Goal: Task Accomplishment & Management: Manage account settings

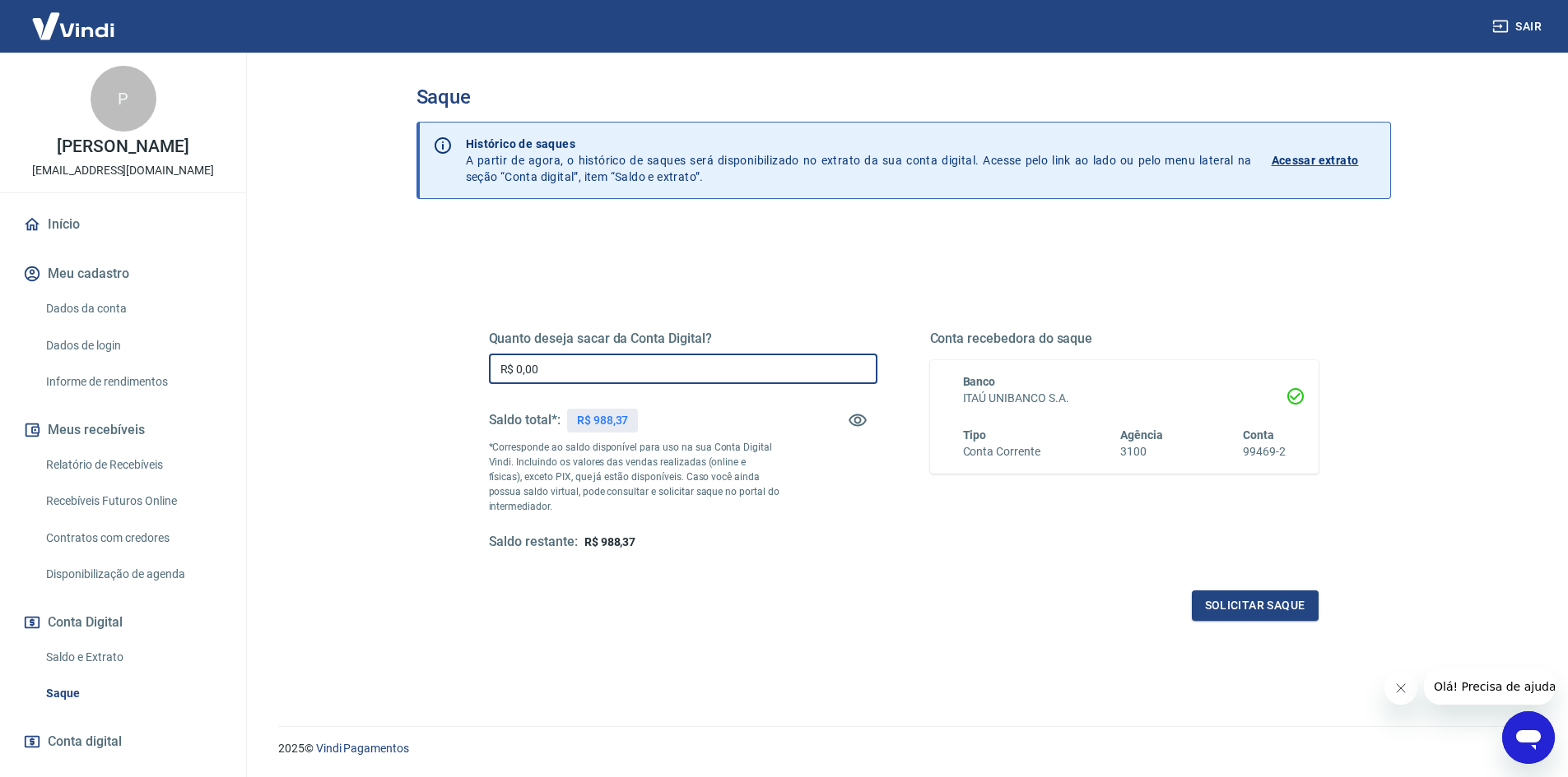
click at [577, 365] on input "R$ 0,00" at bounding box center [683, 369] width 389 height 30
type input "R$ 988,37"
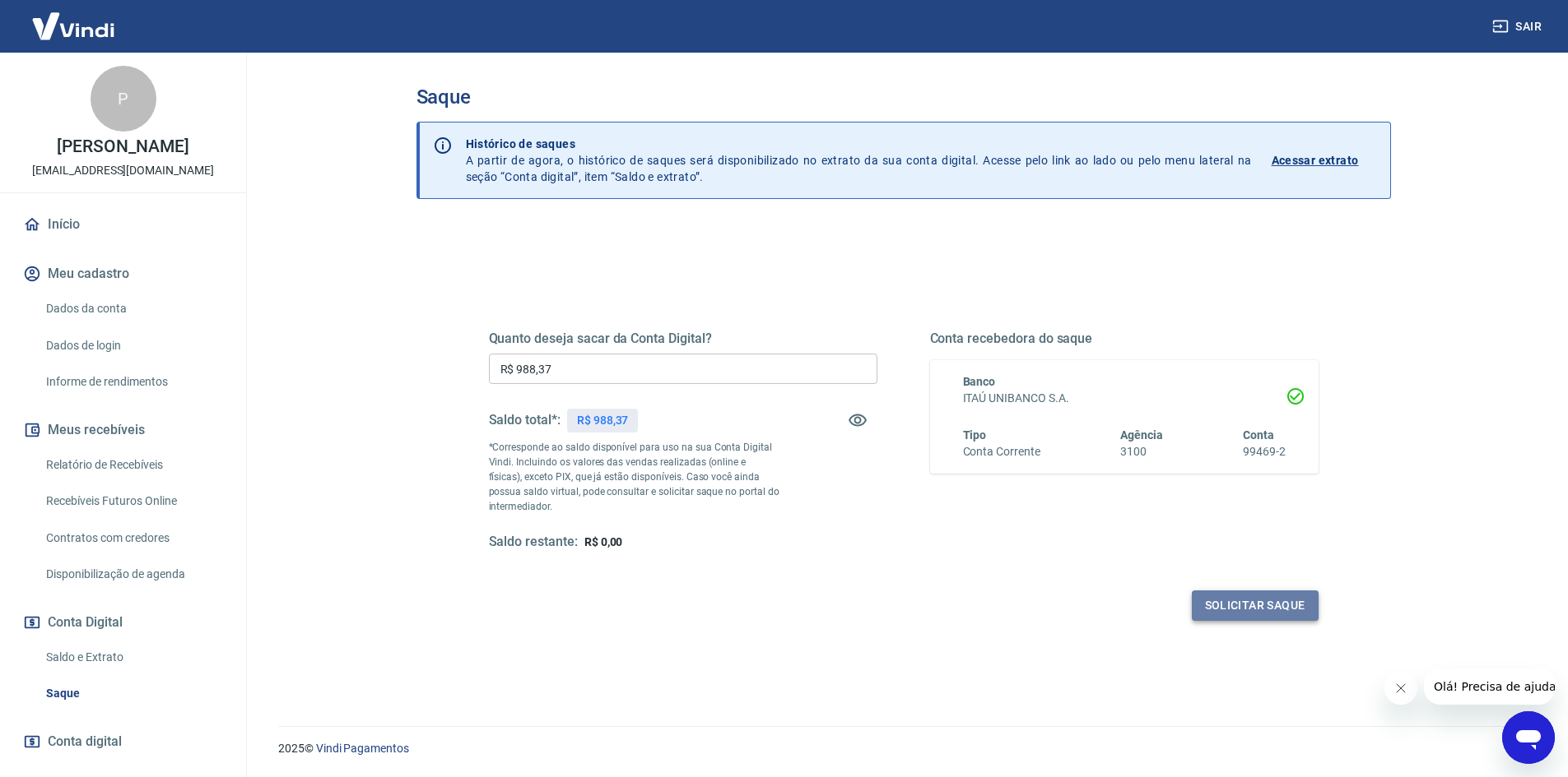
click at [1279, 608] on button "Solicitar saque" at bounding box center [1255, 605] width 126 height 30
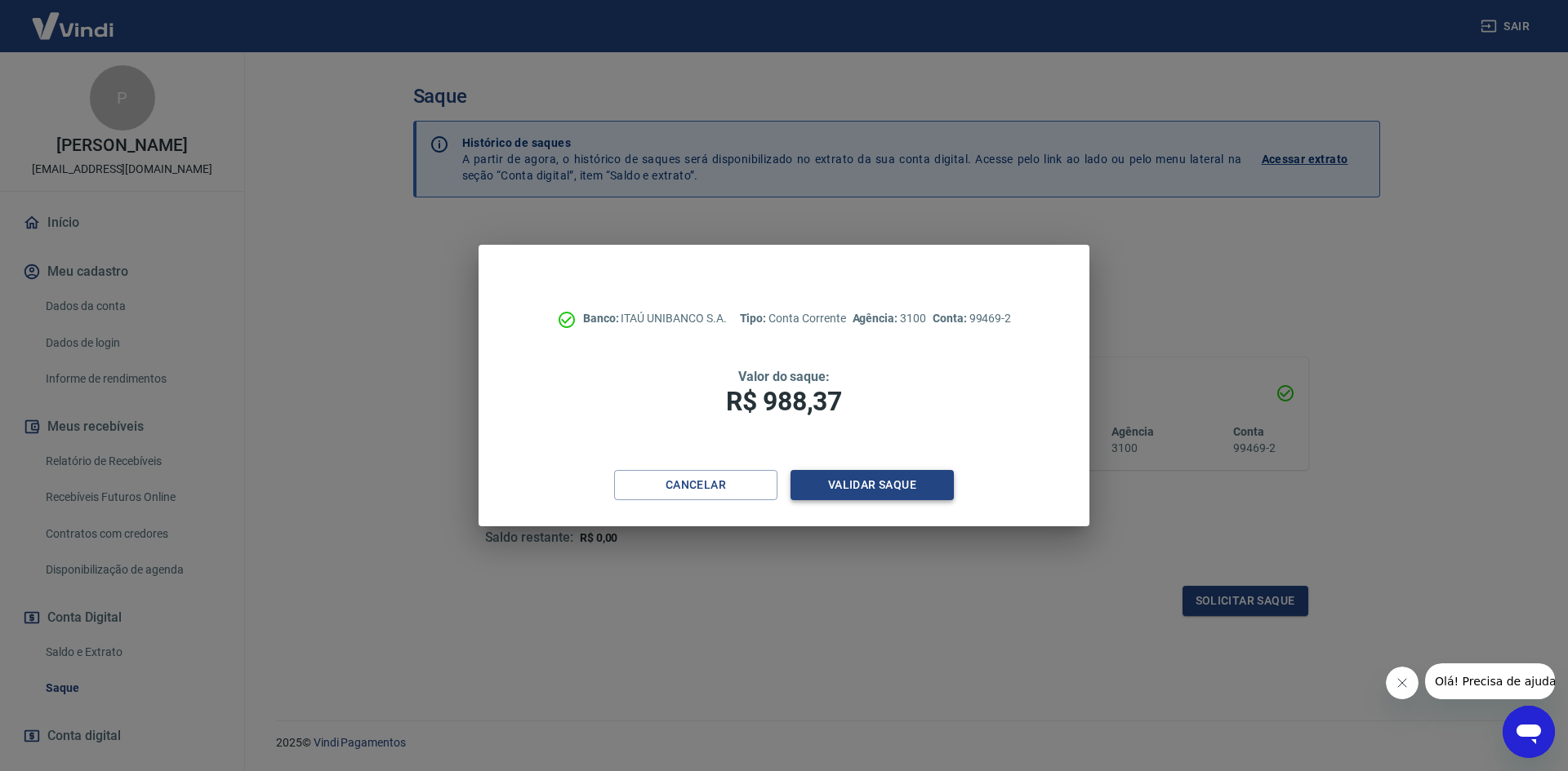
click at [904, 488] on button "Validar saque" at bounding box center [872, 485] width 163 height 30
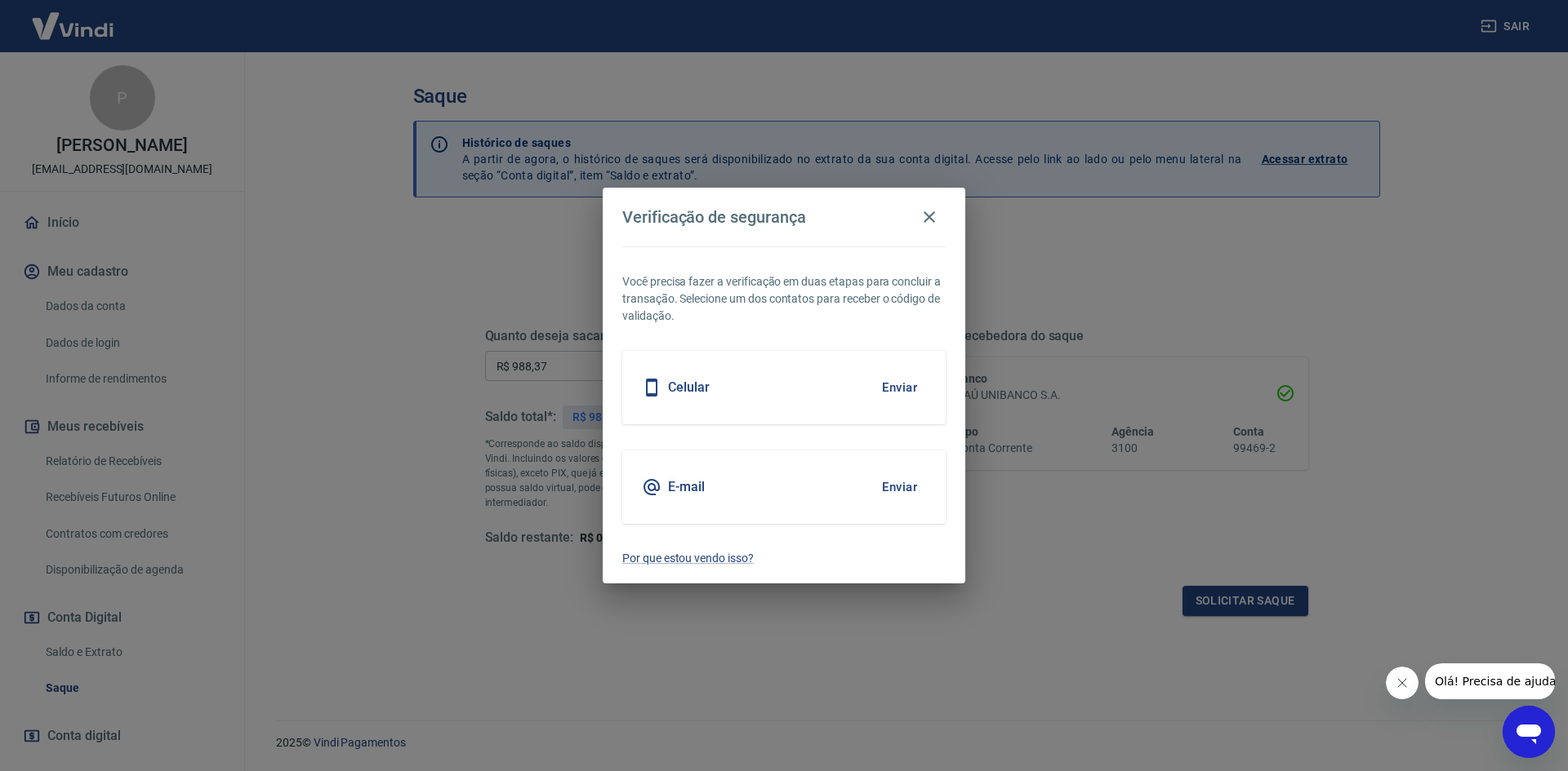
click at [901, 489] on button "Enviar" at bounding box center [899, 487] width 53 height 35
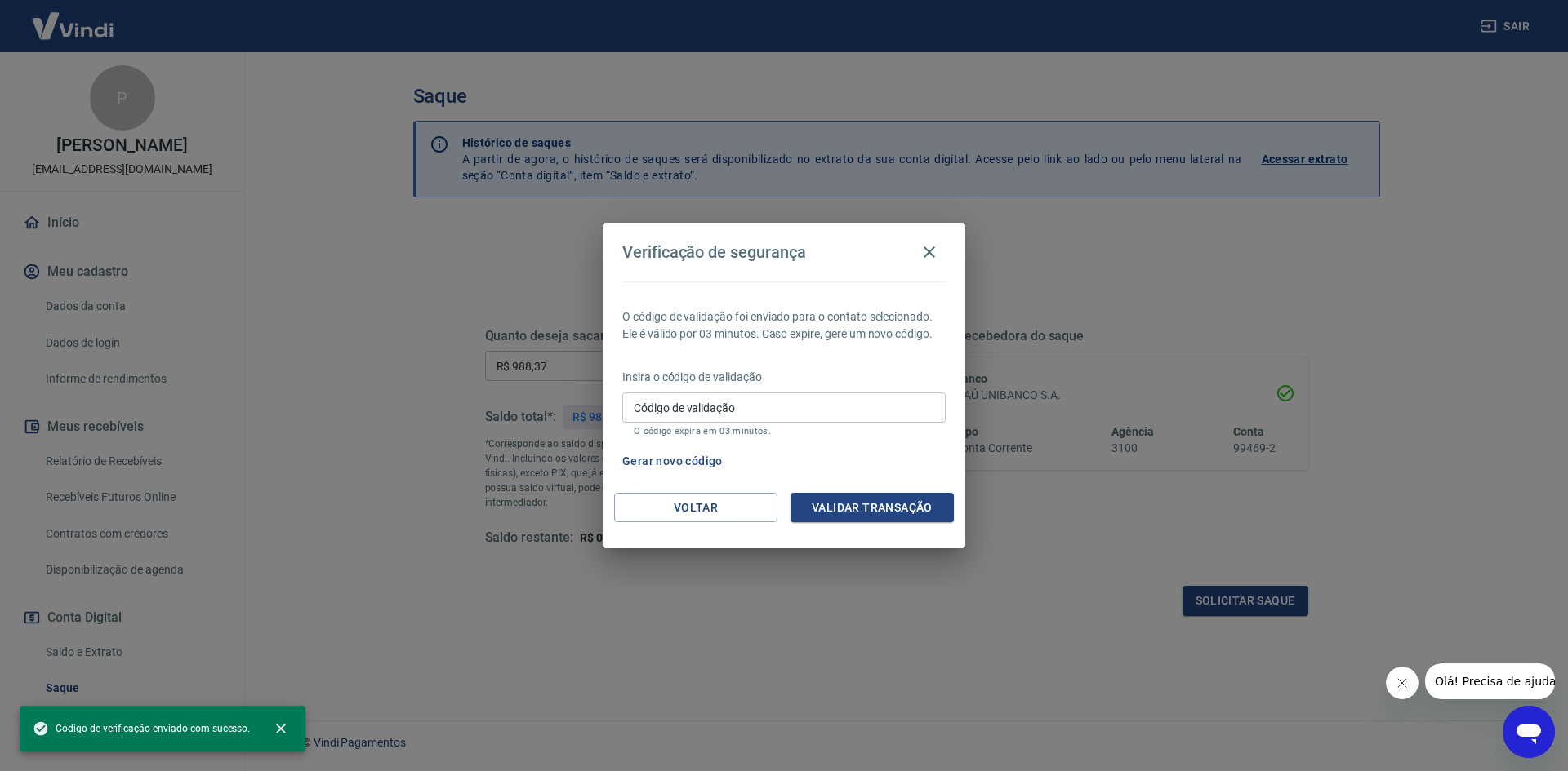
click at [667, 409] on input "Código de validação" at bounding box center [784, 408] width 323 height 30
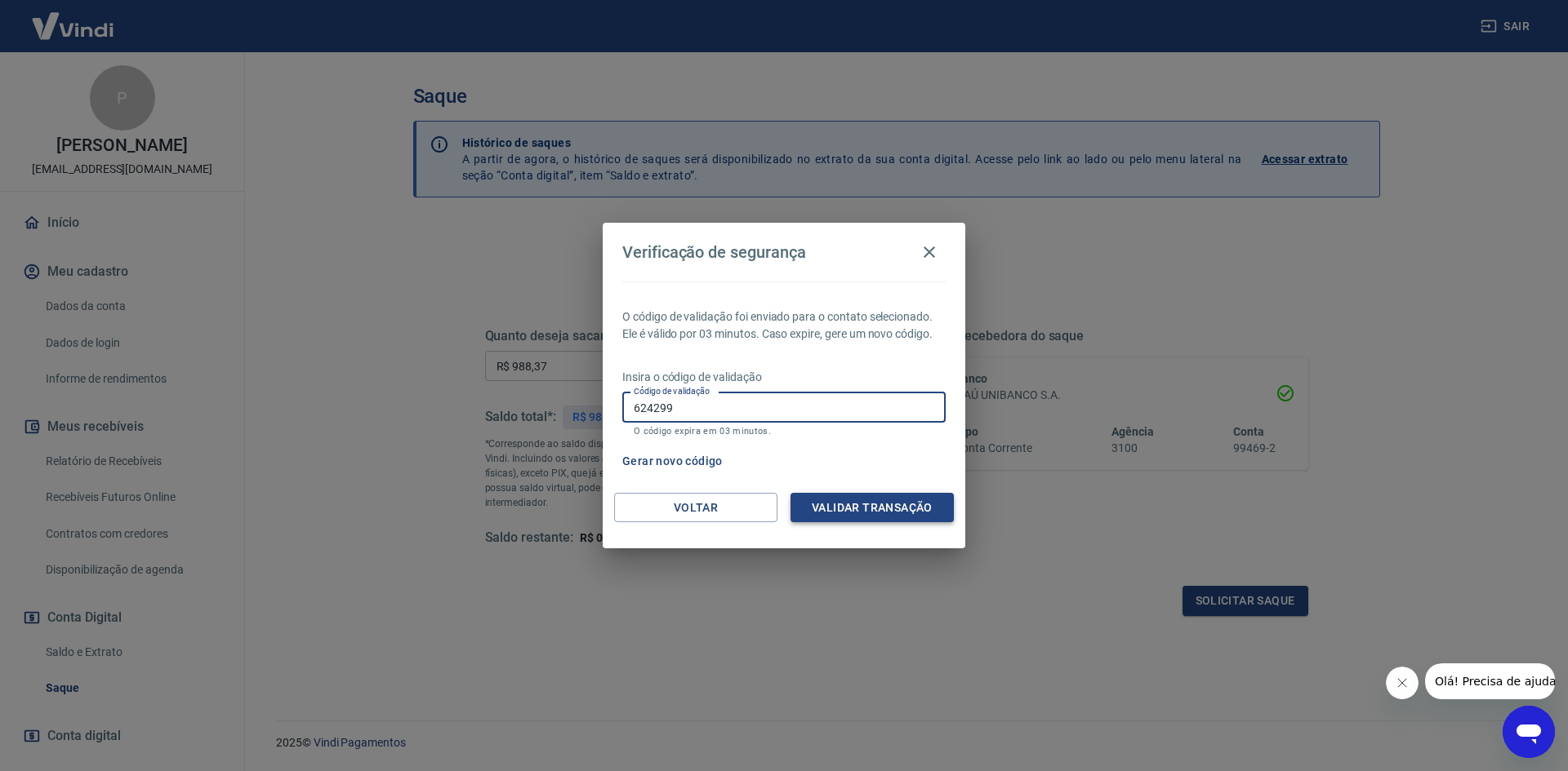
type input "624299"
click at [842, 505] on button "Validar transação" at bounding box center [872, 508] width 163 height 30
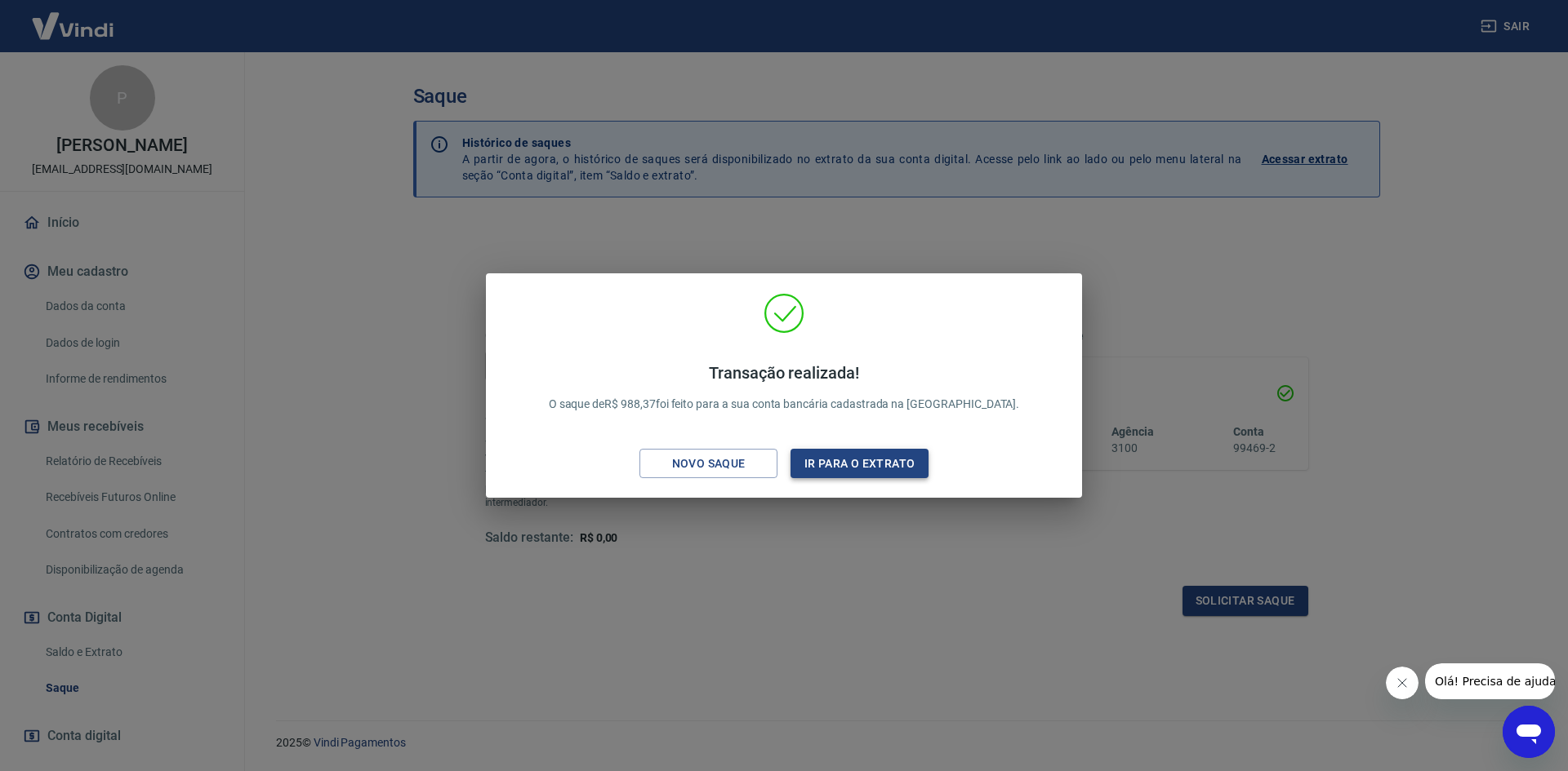
click at [864, 463] on button "Ir para o extrato" at bounding box center [858, 464] width 138 height 30
